Goal: Task Accomplishment & Management: Use online tool/utility

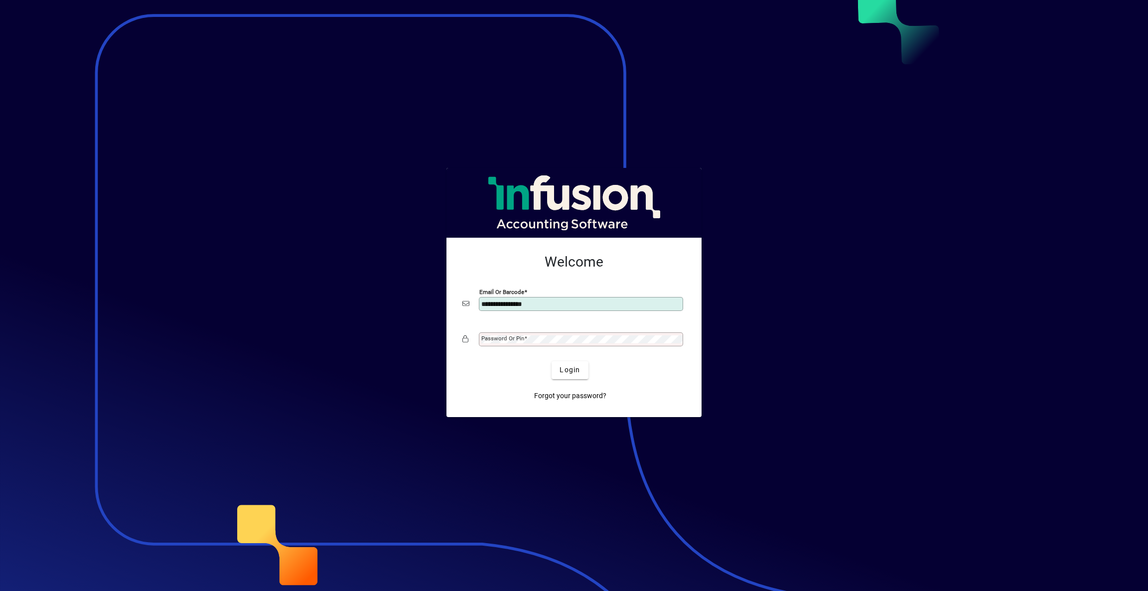
type input "**********"
click at [572, 368] on span "Login" at bounding box center [570, 370] width 20 height 10
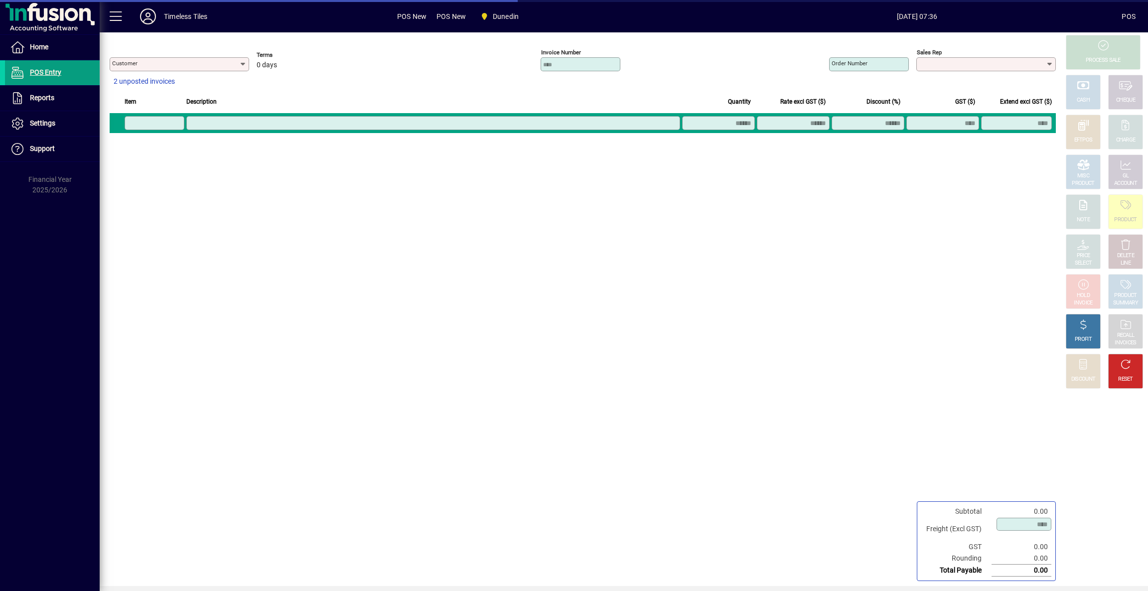
type input "**********"
